Goal: Task Accomplishment & Management: Use online tool/utility

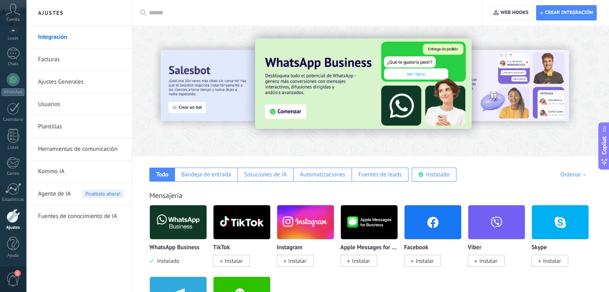
click at [342, 100] on img at bounding box center [363, 83] width 217 height 90
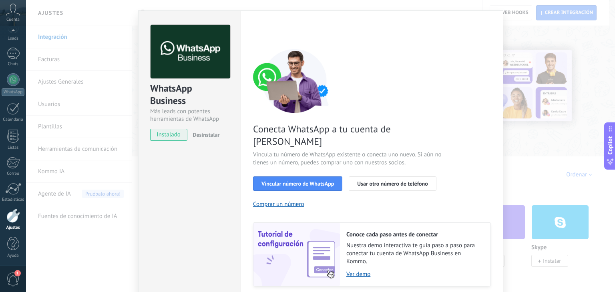
scroll to position [34, 0]
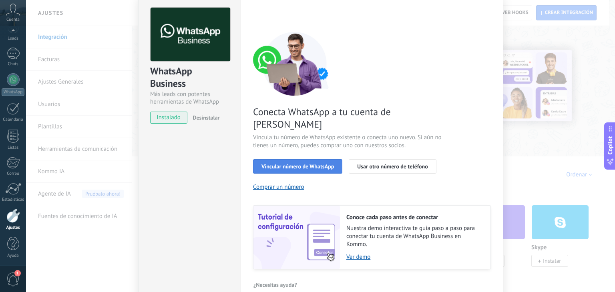
click at [301, 164] on span "Vincular número de WhatsApp" at bounding box center [297, 167] width 72 height 6
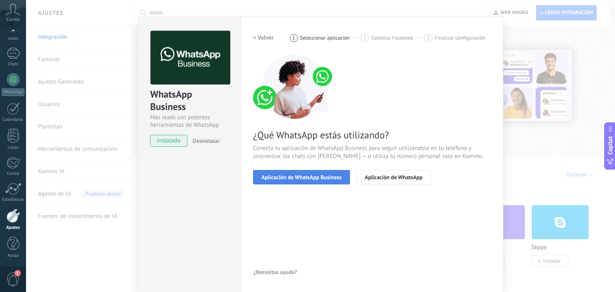
click at [305, 175] on span "Aplicación de WhatsApp Business" at bounding box center [301, 178] width 80 height 6
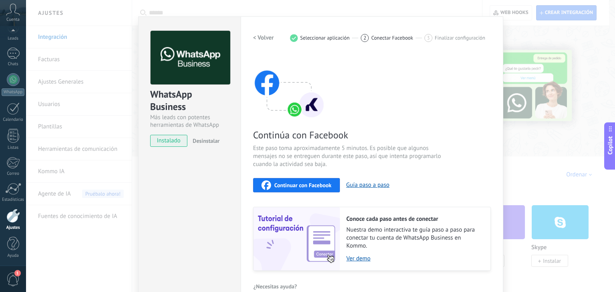
click at [170, 139] on span "instalado" at bounding box center [169, 141] width 36 height 12
click at [348, 260] on link "Ver demo" at bounding box center [414, 259] width 136 height 8
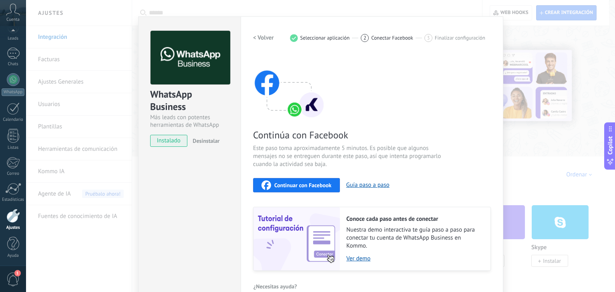
click at [279, 186] on span "Continuar con Facebook" at bounding box center [302, 186] width 57 height 6
